Goal: Task Accomplishment & Management: Manage account settings

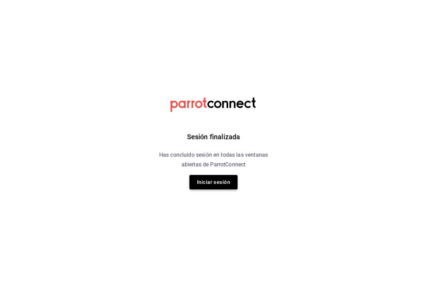
click at [215, 179] on button "Iniciar sesión" at bounding box center [213, 182] width 48 height 14
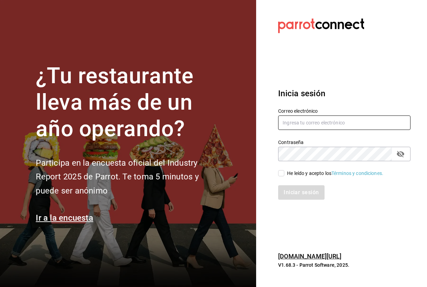
type input "[EMAIL_ADDRESS][DOMAIN_NAME]"
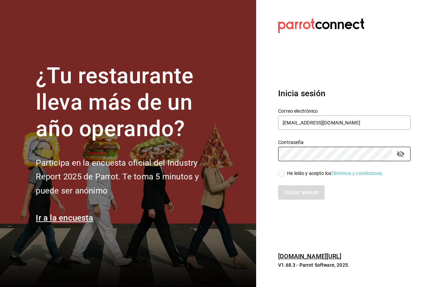
click at [285, 173] on span "He leído y acepto los Términos y condiciones." at bounding box center [333, 173] width 99 height 7
click at [284, 173] on input "He leído y acepto los Términos y condiciones." at bounding box center [281, 173] width 6 height 6
checkbox input "true"
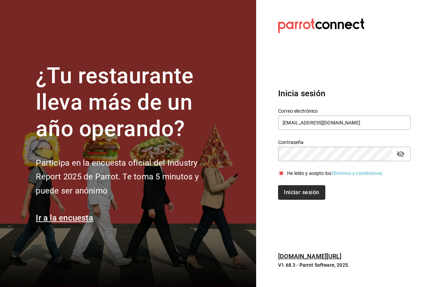
click at [306, 193] on button "Iniciar sesión" at bounding box center [301, 192] width 47 height 14
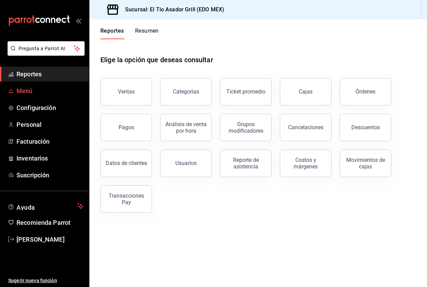
click at [26, 95] on span "Menú" at bounding box center [49, 90] width 67 height 9
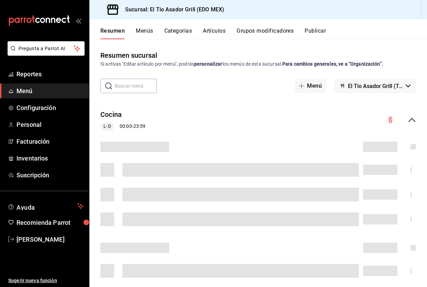
click at [277, 31] on button "Grupos modificadores" at bounding box center [264, 33] width 57 height 12
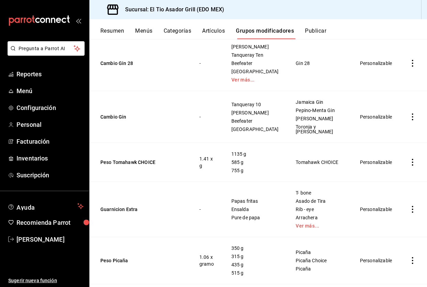
scroll to position [459, 0]
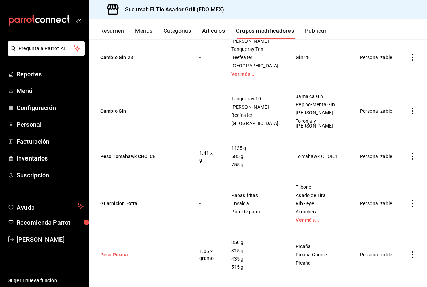
click at [123, 251] on button "Peso Picaña" at bounding box center [141, 254] width 82 height 7
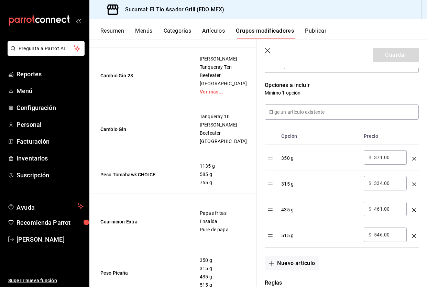
scroll to position [175, 0]
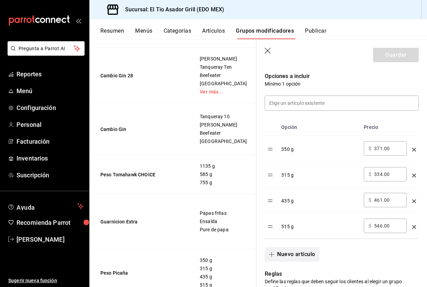
click at [292, 253] on button "Nuevo artículo" at bounding box center [292, 254] width 54 height 14
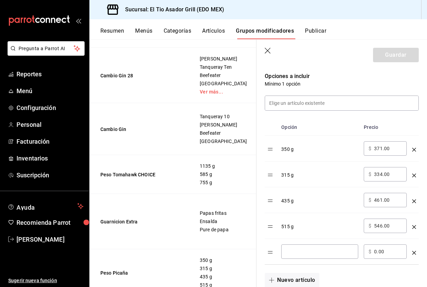
click at [296, 252] on input "optionsTable" at bounding box center [319, 251] width 67 height 7
click at [302, 254] on input "735 G" at bounding box center [319, 251] width 67 height 7
type input "735 g"
type input "779.00"
click at [379, 57] on button "Guardar" at bounding box center [396, 55] width 46 height 14
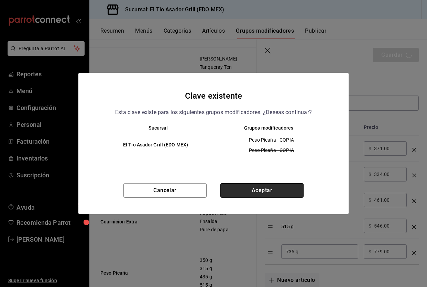
click at [253, 188] on button "Aceptar" at bounding box center [261, 190] width 83 height 14
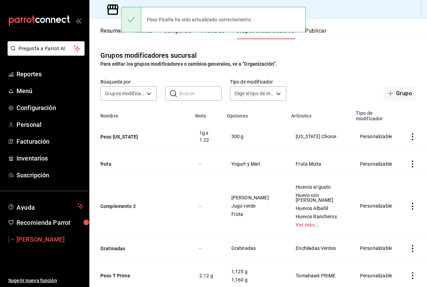
click at [34, 243] on span "Paola Palma" at bounding box center [49, 239] width 67 height 9
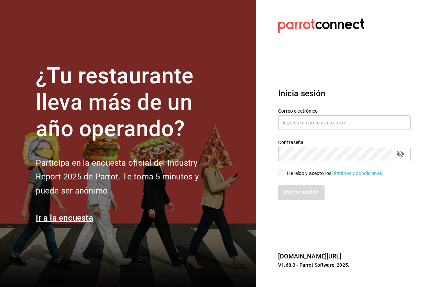
click at [34, 222] on section "¿Tu restaurante lleva más de un año operando? Participa en la encuesta oficial …" at bounding box center [128, 143] width 256 height 287
drag, startPoint x: 110, startPoint y: 135, endPoint x: 141, endPoint y: 78, distance: 64.9
click at [118, 119] on div "¿Tu restaurante lleva más de un año operando? Participa en la encuesta oficial …" at bounding box center [129, 143] width 186 height 161
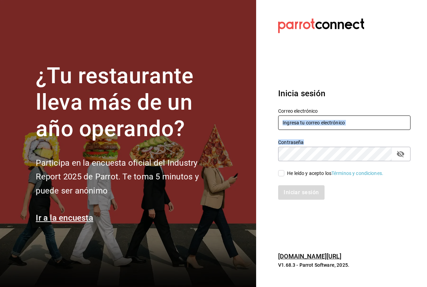
drag, startPoint x: 348, startPoint y: 144, endPoint x: 328, endPoint y: 127, distance: 26.3
click at [328, 127] on div "Correo electrónico Contraseña Contraseña He leído y acepto los Términos y condi…" at bounding box center [340, 150] width 141 height 100
click at [328, 127] on input "text" at bounding box center [344, 122] width 132 height 14
type input "[EMAIL_ADDRESS][DOMAIN_NAME]"
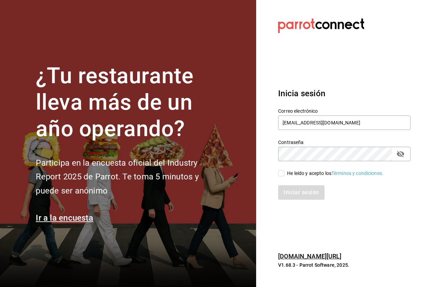
click at [275, 168] on div "He leído y acepto los Términos y condiciones." at bounding box center [340, 169] width 141 height 16
click at [280, 171] on input "He leído y acepto los Términos y condiciones." at bounding box center [281, 173] width 6 height 6
checkbox input "true"
click at [289, 190] on button "Iniciar sesión" at bounding box center [301, 192] width 47 height 14
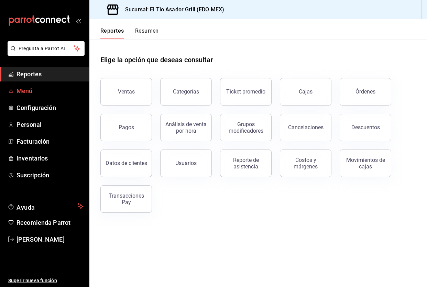
click at [21, 92] on span "Menú" at bounding box center [49, 90] width 67 height 9
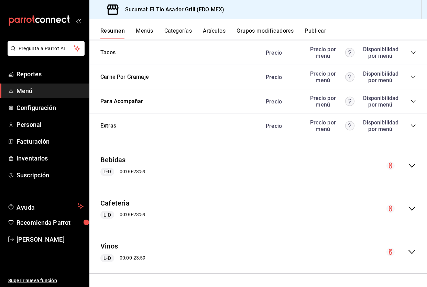
click at [410, 204] on icon "collapse-menu-row" at bounding box center [411, 208] width 8 height 8
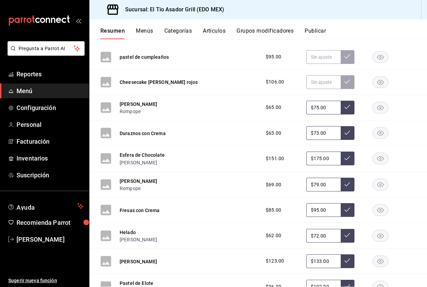
scroll to position [2030, 0]
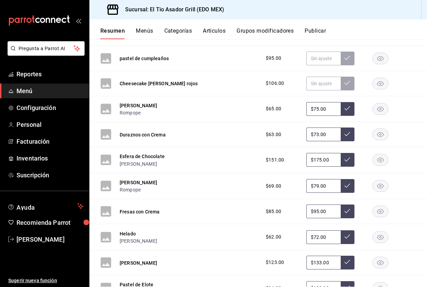
click at [376, 155] on rect "button" at bounding box center [380, 159] width 16 height 11
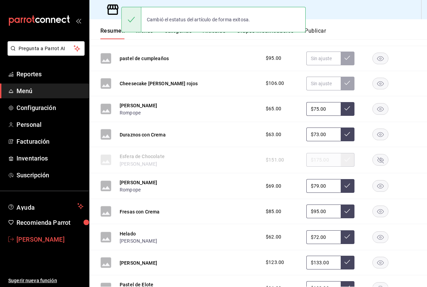
click at [65, 239] on span "Paola Palma" at bounding box center [49, 239] width 67 height 9
